Goal: Task Accomplishment & Management: Use online tool/utility

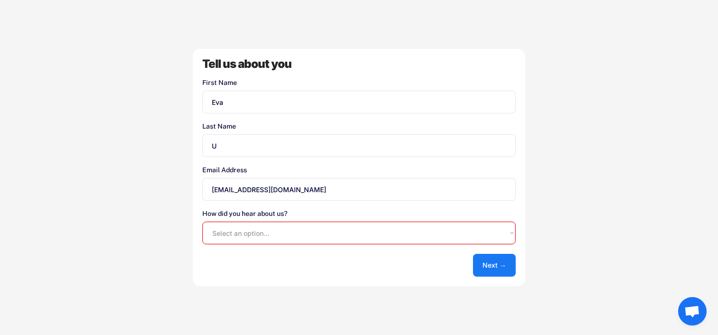
type input "U"
click at [281, 225] on select "Select an option... Shopify App Store Google UserLoop Blog Referred by a friend…" at bounding box center [359, 233] width 314 height 23
select select ""other""
click at [202, 222] on select "Select an option... Shopify App Store Google UserLoop Blog Referred by a friend…" at bounding box center [359, 233] width 314 height 23
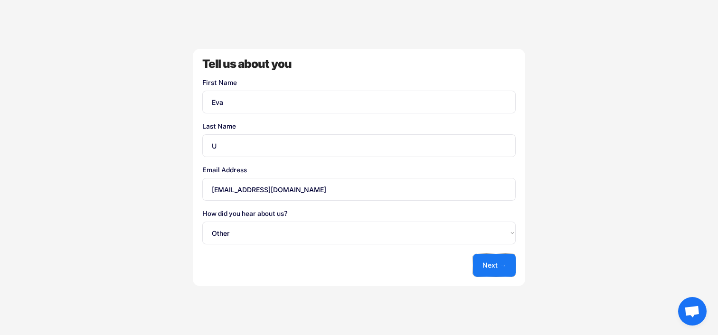
click at [487, 260] on button "Next →" at bounding box center [494, 265] width 43 height 23
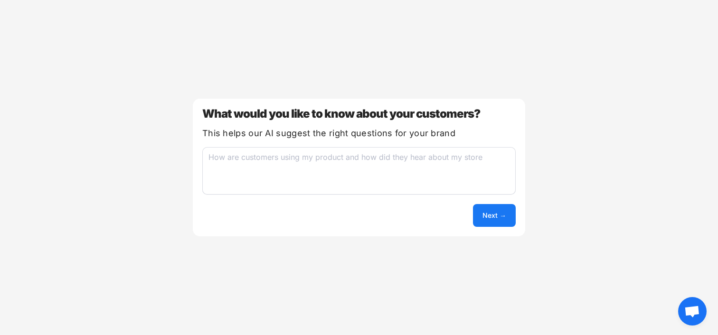
click at [508, 214] on button "Next →" at bounding box center [494, 215] width 43 height 23
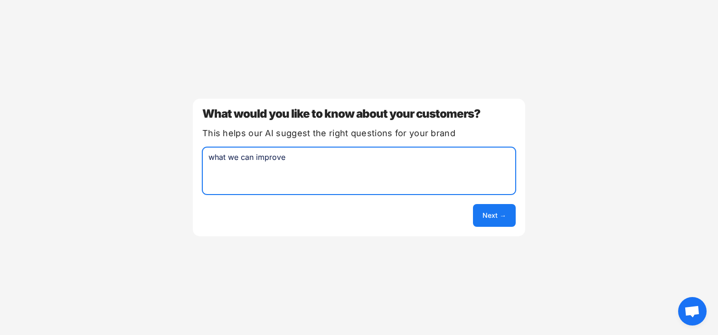
type textarea "what we can improve"
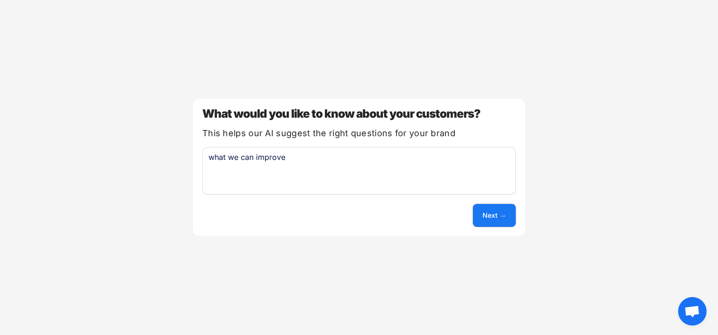
click at [503, 211] on button "Next →" at bounding box center [494, 215] width 43 height 23
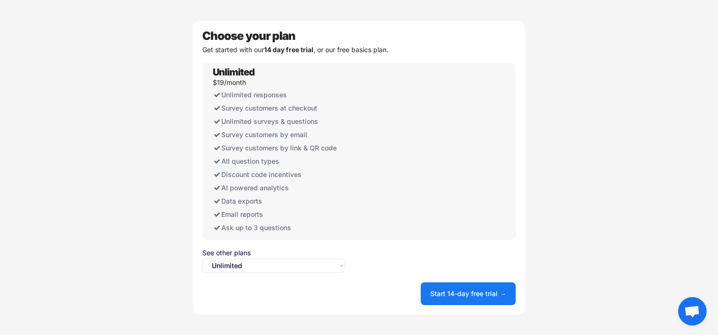
click at [288, 265] on select "Select an option... Unlimited Free" at bounding box center [273, 266] width 143 height 14
select select ""free0""
click at [202, 259] on select "Select an option... Unlimited Free" at bounding box center [273, 266] width 143 height 14
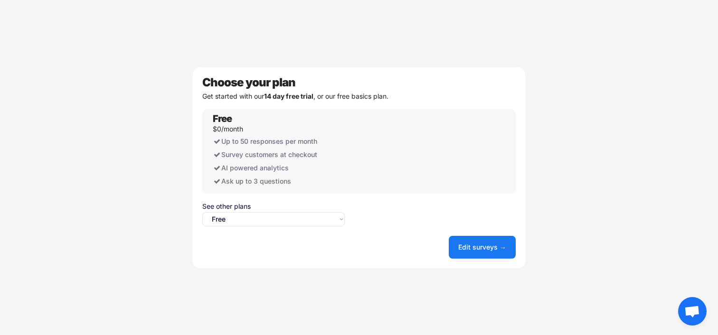
click at [477, 249] on button "Edit surveys →" at bounding box center [482, 247] width 67 height 23
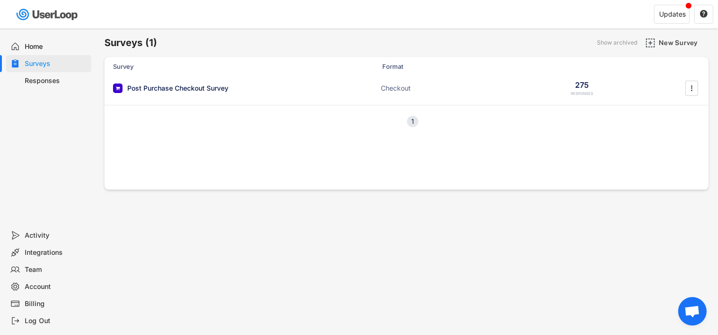
click at [40, 9] on img at bounding box center [47, 14] width 67 height 19
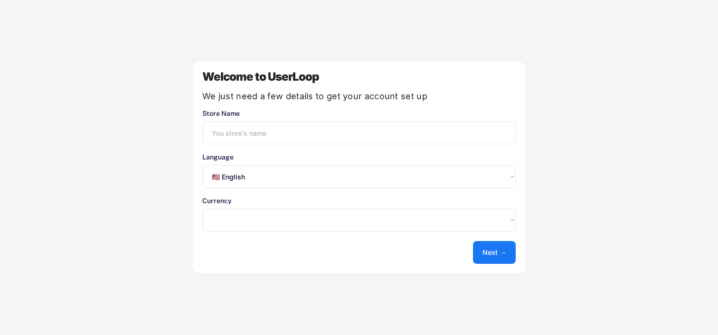
select select ""en""
select select ""PLACEHOLDER_1427118222253""
